Goal: Task Accomplishment & Management: Manage account settings

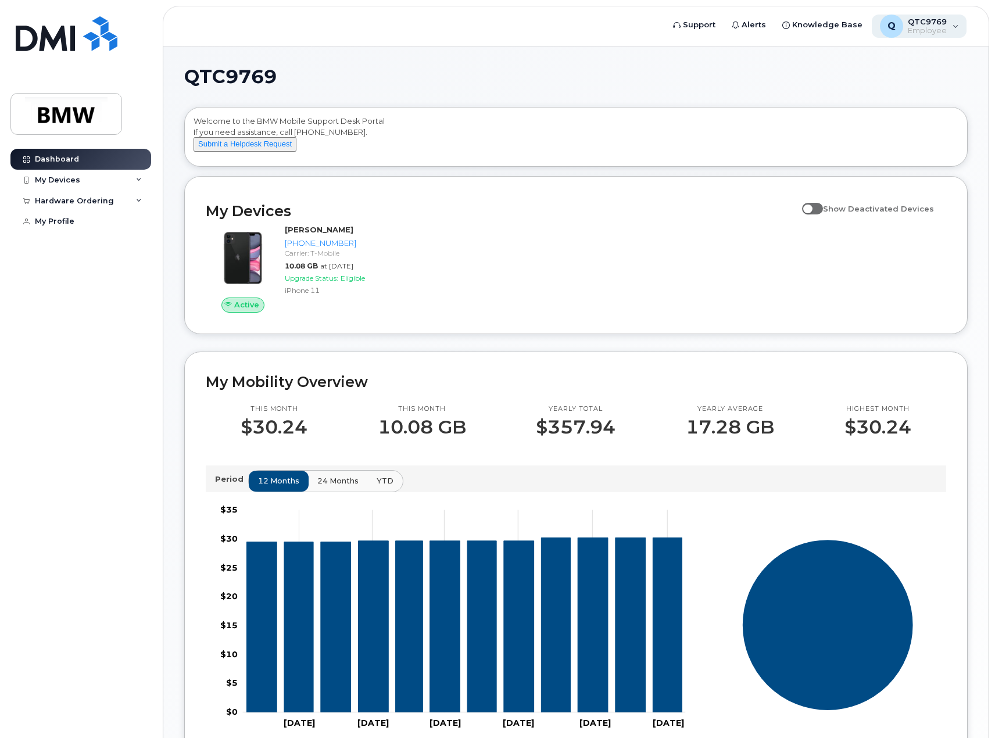
click at [916, 28] on span "Employee" at bounding box center [927, 30] width 39 height 9
click at [840, 127] on div "Sign out" at bounding box center [882, 120] width 167 height 22
click at [927, 33] on span "Employee" at bounding box center [927, 30] width 39 height 9
click at [847, 119] on div "Sign out" at bounding box center [882, 120] width 167 height 22
